Goal: Task Accomplishment & Management: Complete application form

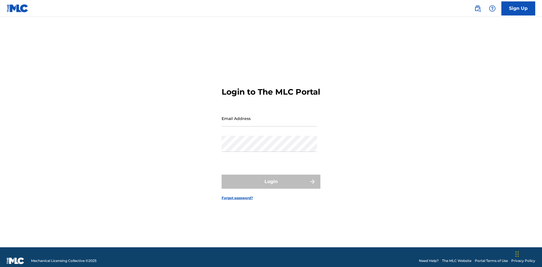
scroll to position [7, 0]
click at [269, 116] on input "Email Address" at bounding box center [268, 119] width 95 height 16
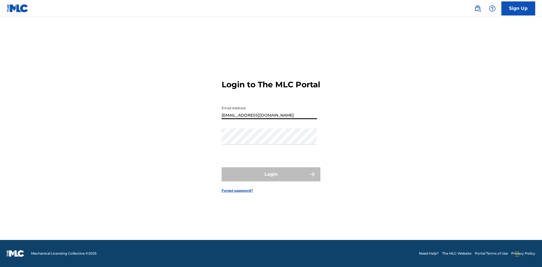
type input "Duke.McTesterson@gmail.com"
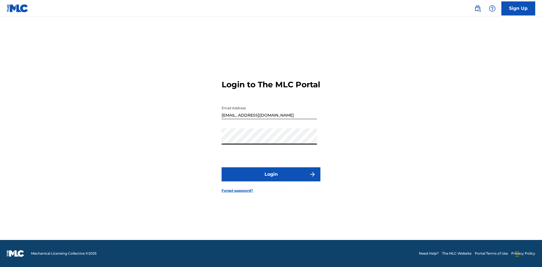
click at [271, 179] on button "Login" at bounding box center [270, 175] width 99 height 14
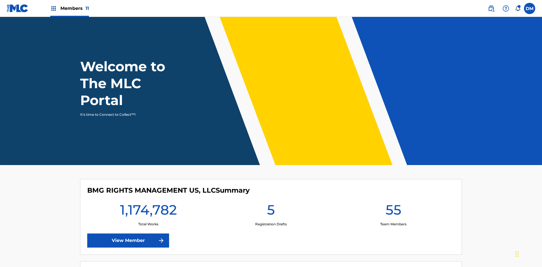
click at [69, 8] on span "Members 11" at bounding box center [74, 8] width 28 height 6
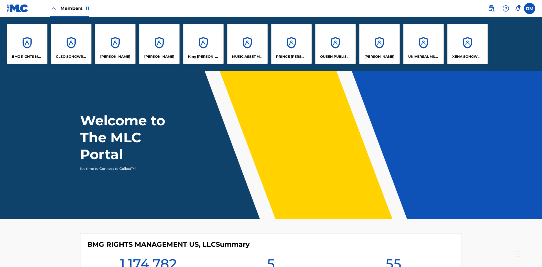
click at [423, 57] on p "UNIVERSAL MUSIC PUB GROUP" at bounding box center [423, 56] width 31 height 5
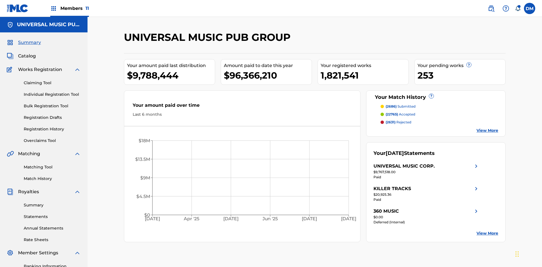
click at [52, 92] on link "Individual Registration Tool" at bounding box center [52, 95] width 57 height 6
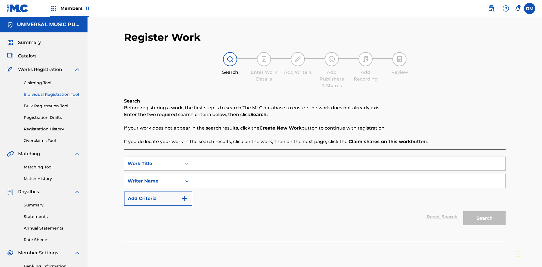
click at [348, 157] on input "Search Form" at bounding box center [348, 164] width 313 height 14
type input "Single Registered Work"
click at [348, 175] on input "Search Form" at bounding box center [348, 182] width 313 height 14
type input "QWERTYUIOP"
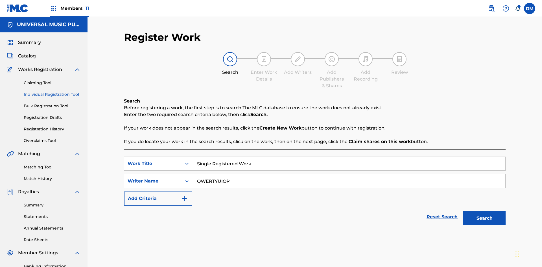
click at [484, 212] on button "Search" at bounding box center [484, 219] width 42 height 14
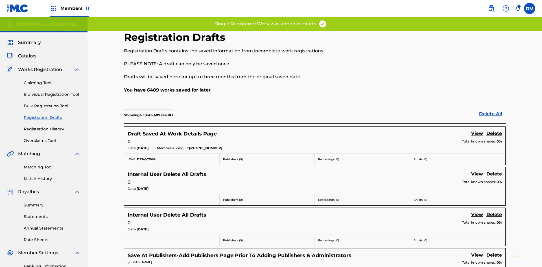
scroll to position [162, 0]
